Goal: Information Seeking & Learning: Learn about a topic

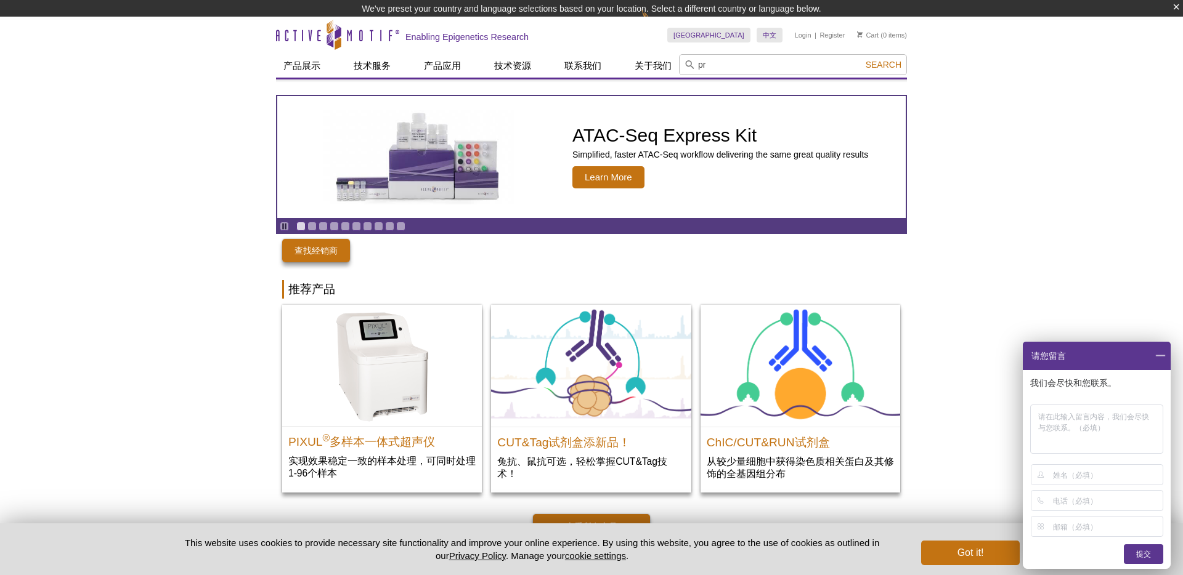
type input "p"
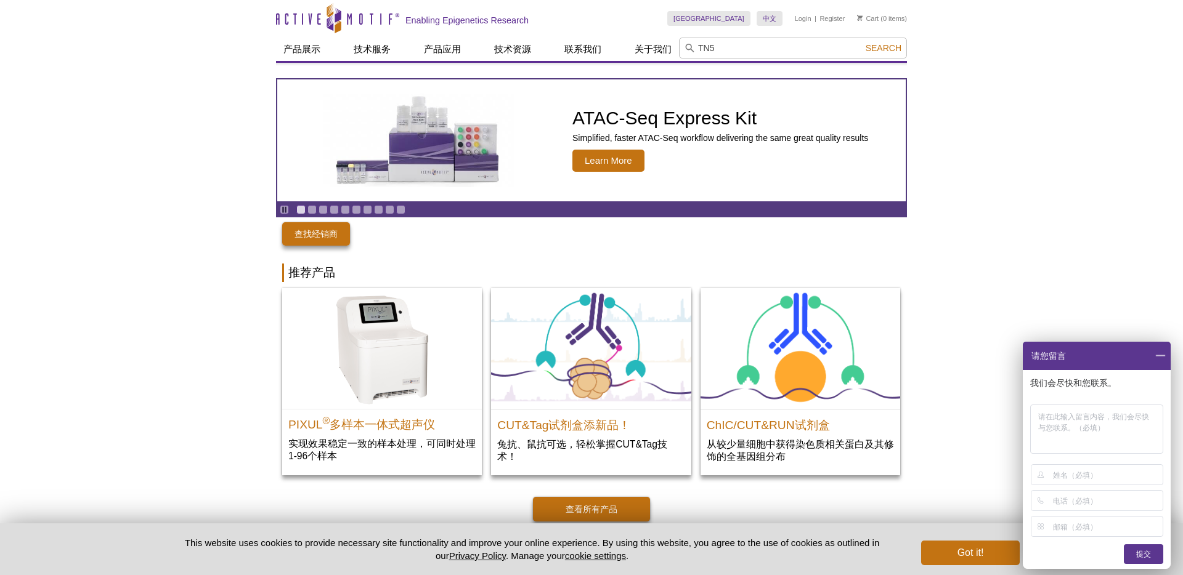
type input "TN5"
click at [862, 43] on button "Search" at bounding box center [883, 48] width 43 height 11
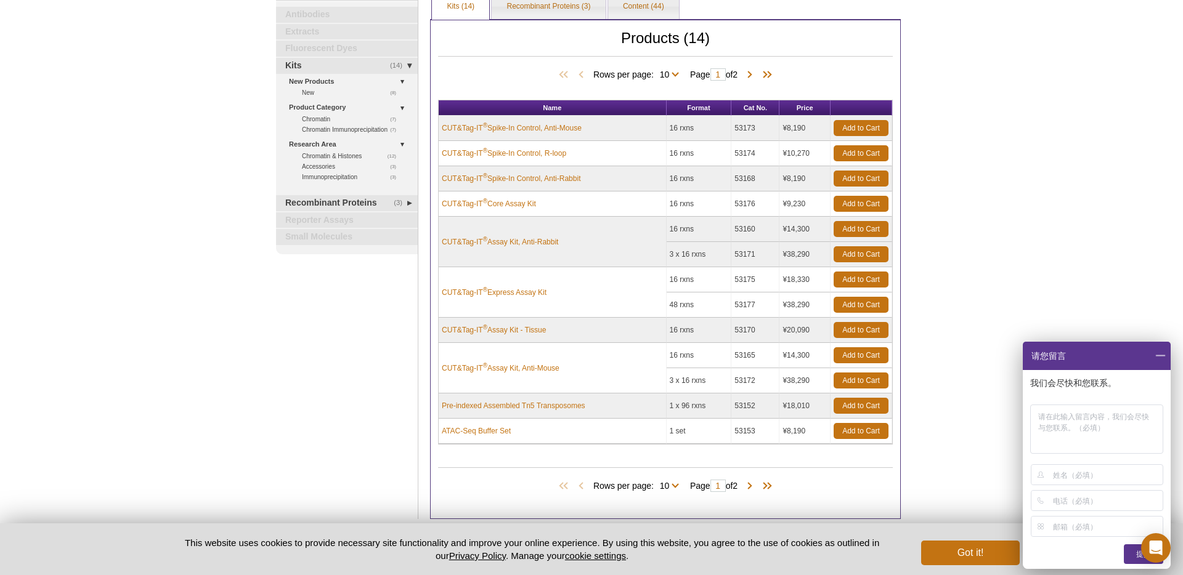
scroll to position [161, 0]
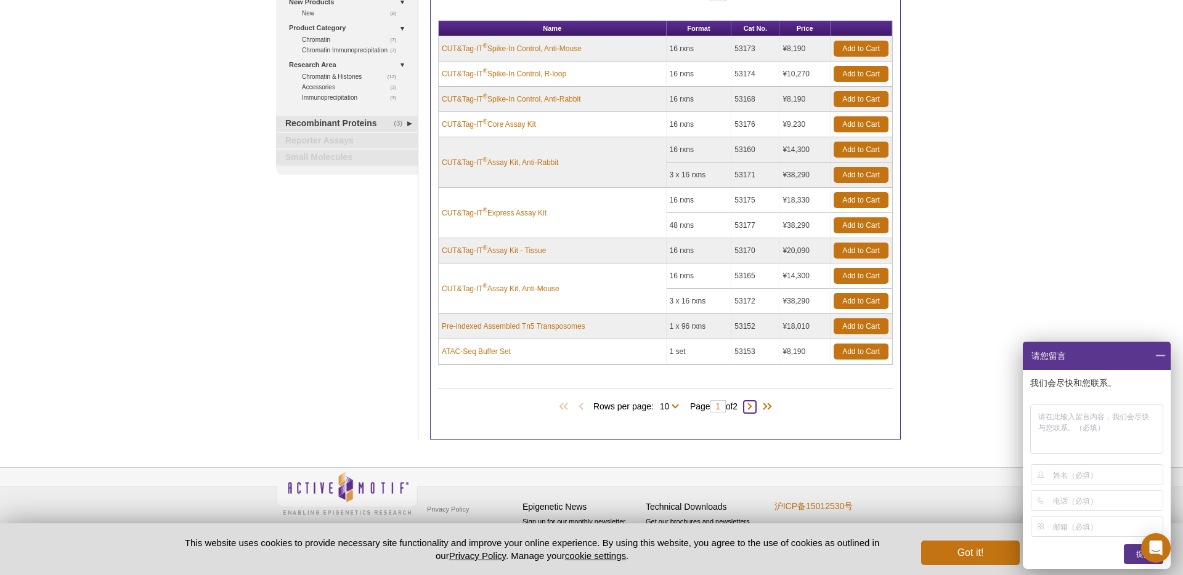
click at [753, 409] on span at bounding box center [749, 407] width 12 height 12
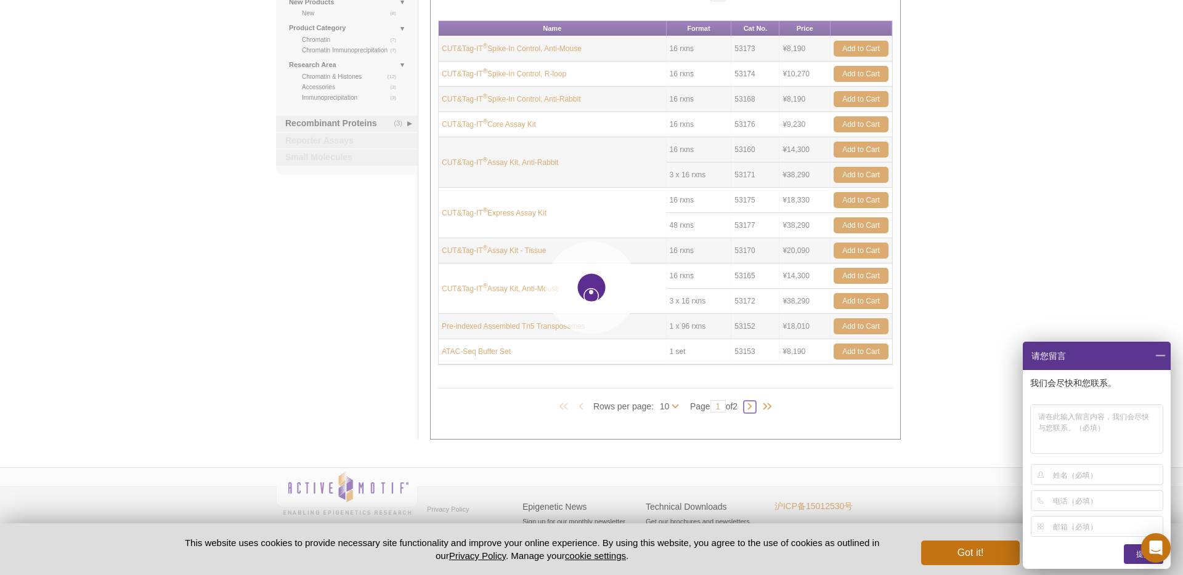
type input "2"
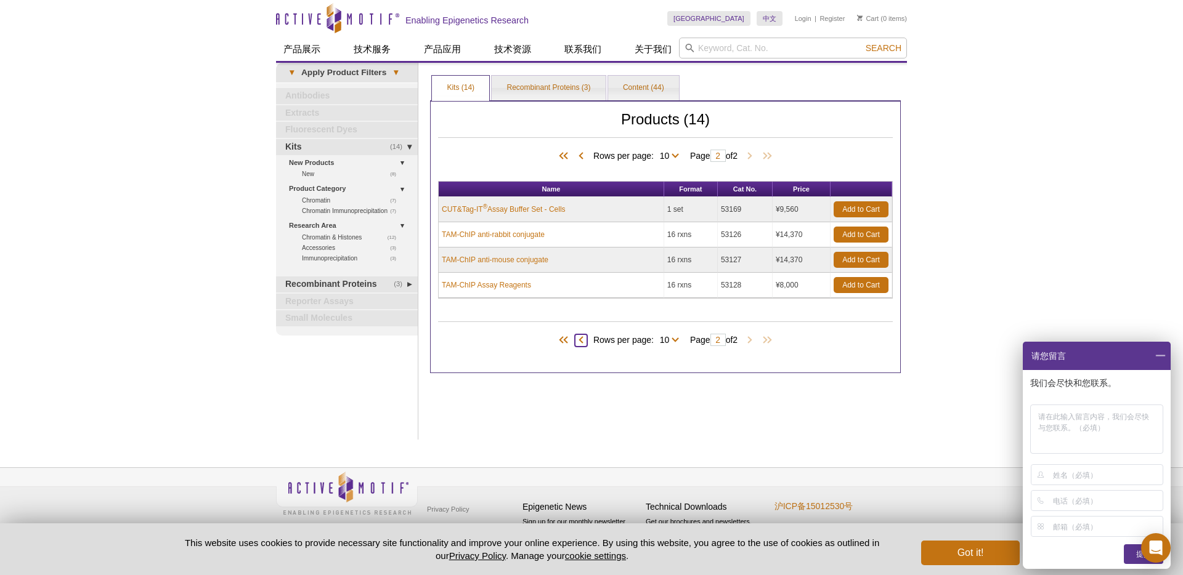
click at [580, 338] on span at bounding box center [581, 340] width 12 height 12
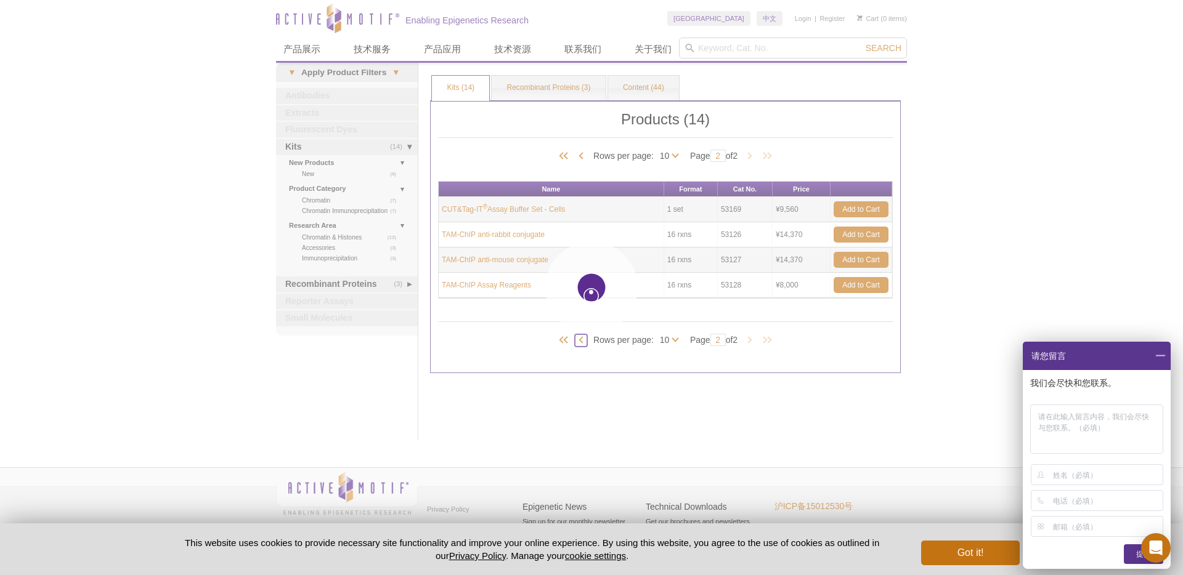
type input "1"
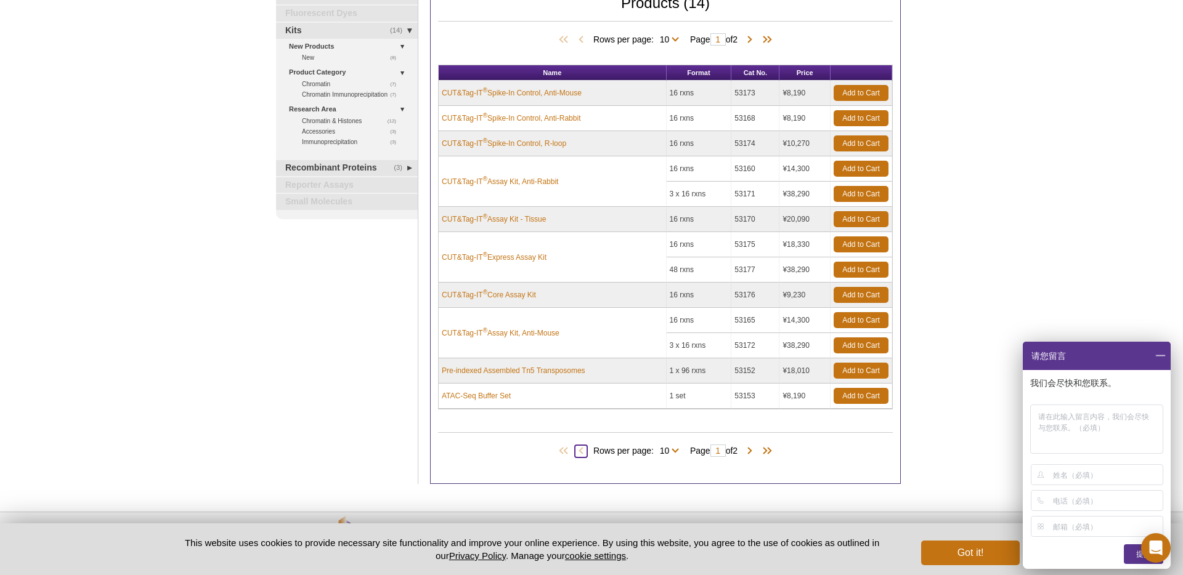
scroll to position [161, 0]
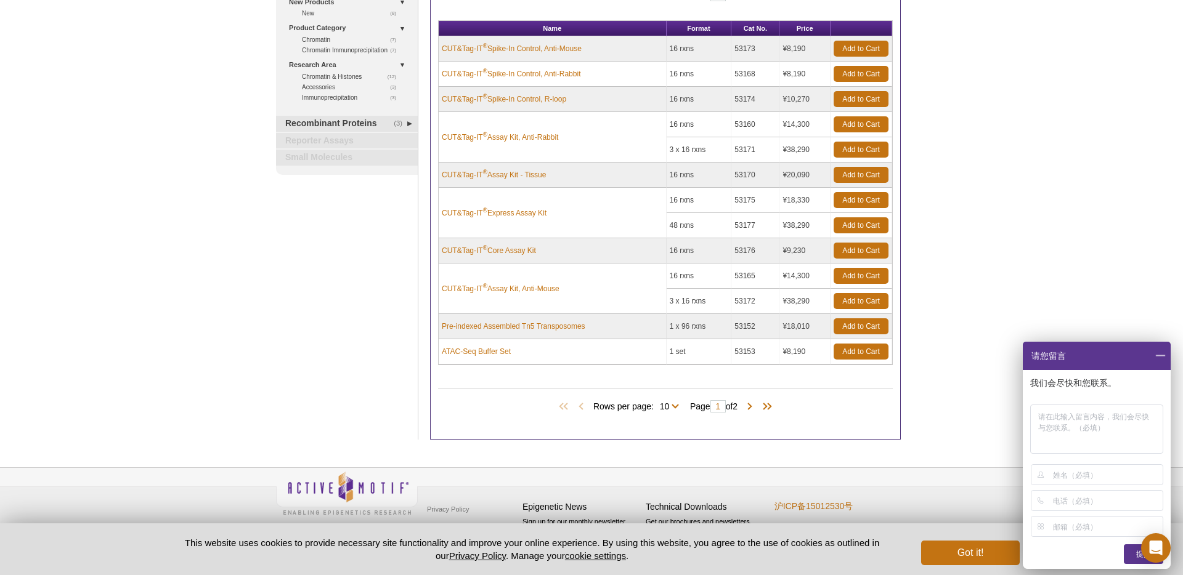
click at [575, 233] on td "CUT&Tag-IT ® Express Assay Kit" at bounding box center [553, 213] width 228 height 51
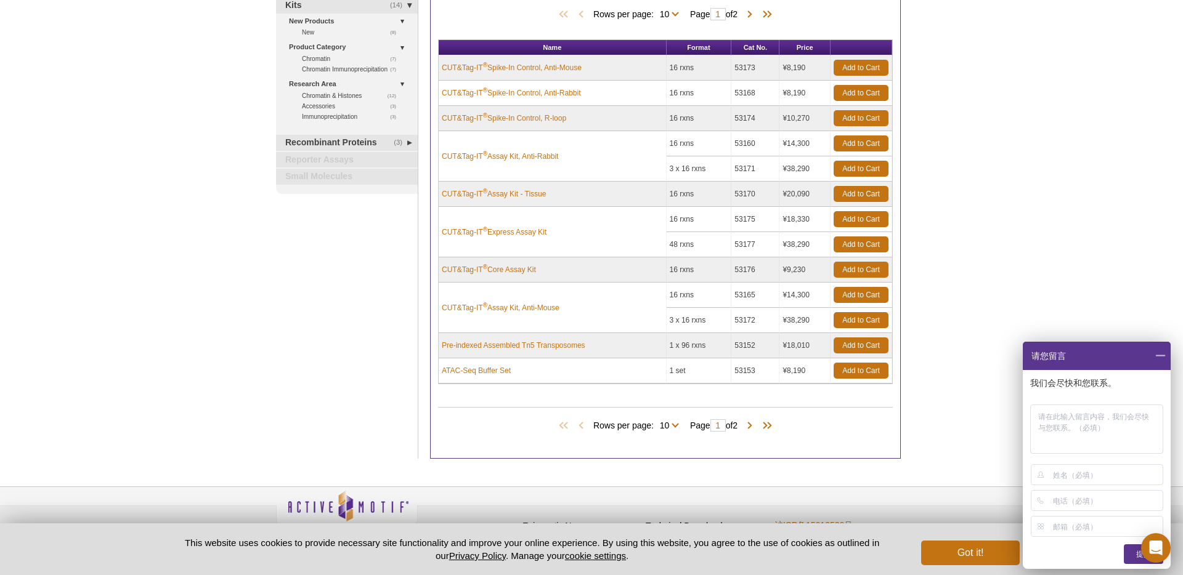
scroll to position [132, 0]
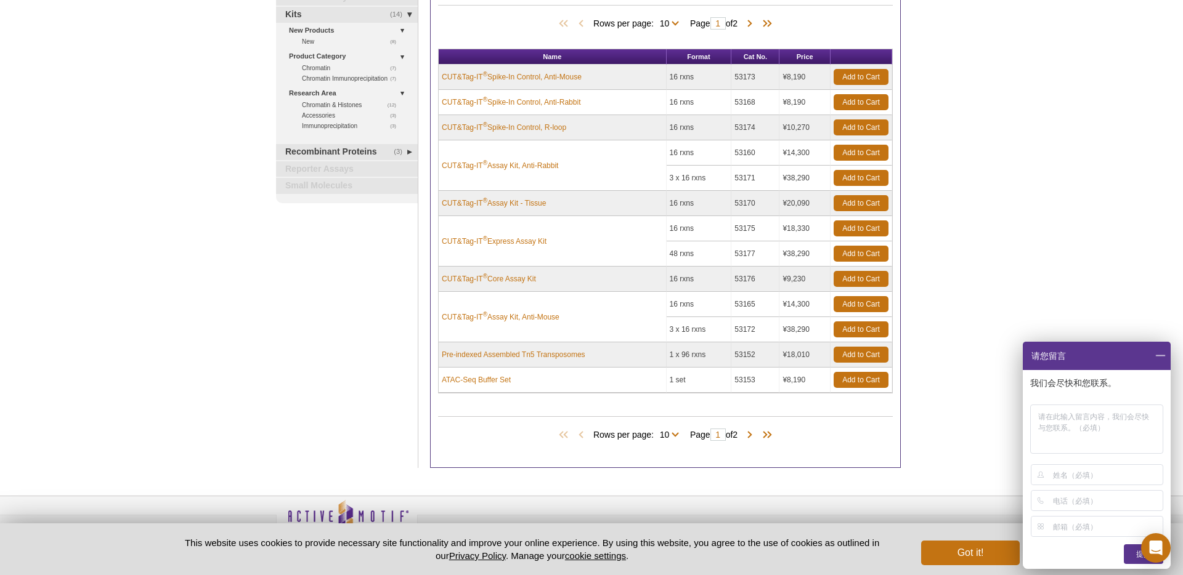
click at [587, 363] on td "Pre-indexed Assembled Tn5 Transposomes" at bounding box center [553, 354] width 228 height 25
click at [466, 399] on div "Products (14) Rows per page: 10 All 10 Page 1 of 2 Name Format Cat No. Price CU…" at bounding box center [665, 218] width 471 height 500
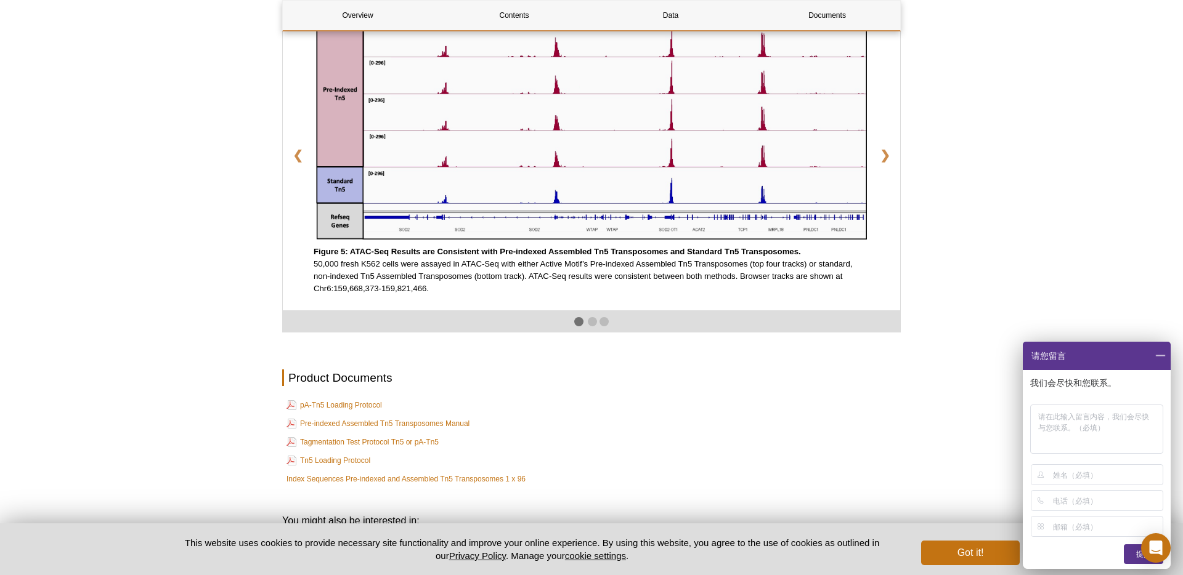
scroll to position [2109, 0]
